Goal: Navigation & Orientation: Find specific page/section

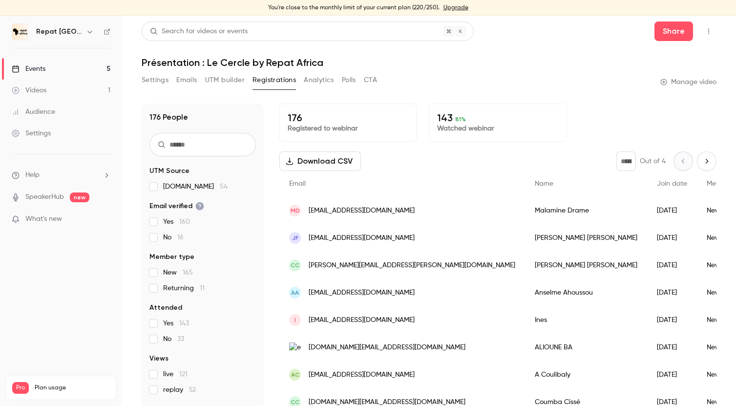
click at [46, 72] on link "Events 5" at bounding box center [61, 68] width 122 height 21
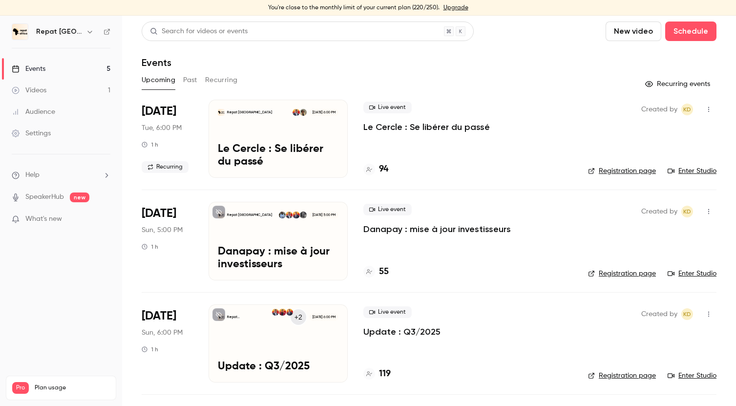
click at [386, 371] on h4 "119" at bounding box center [385, 373] width 12 height 13
click at [384, 271] on h4 "55" at bounding box center [384, 271] width 10 height 13
